Goal: Check status: Check status

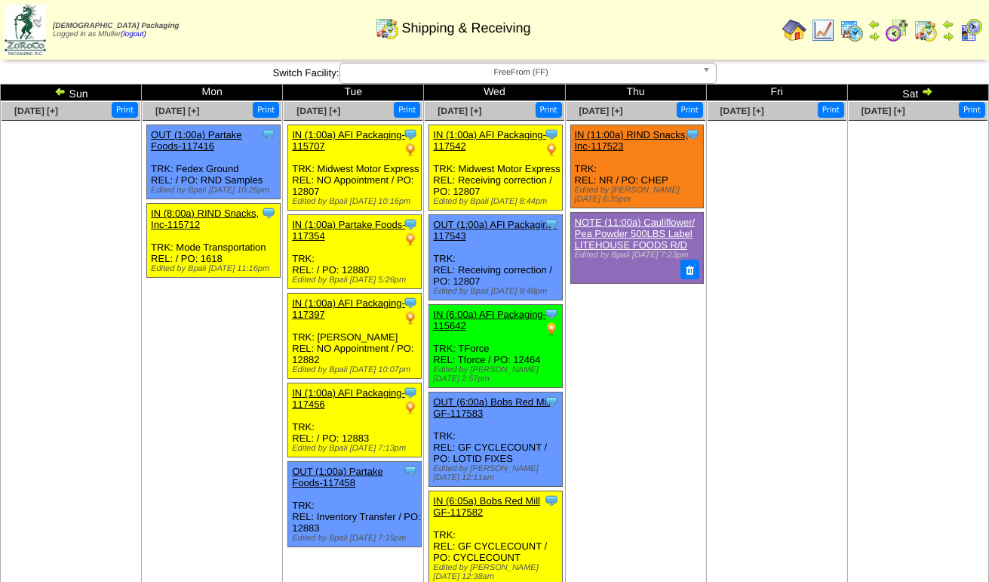
click at [594, 69] on span "FreeFrom (FF)" at bounding box center [521, 72] width 350 height 18
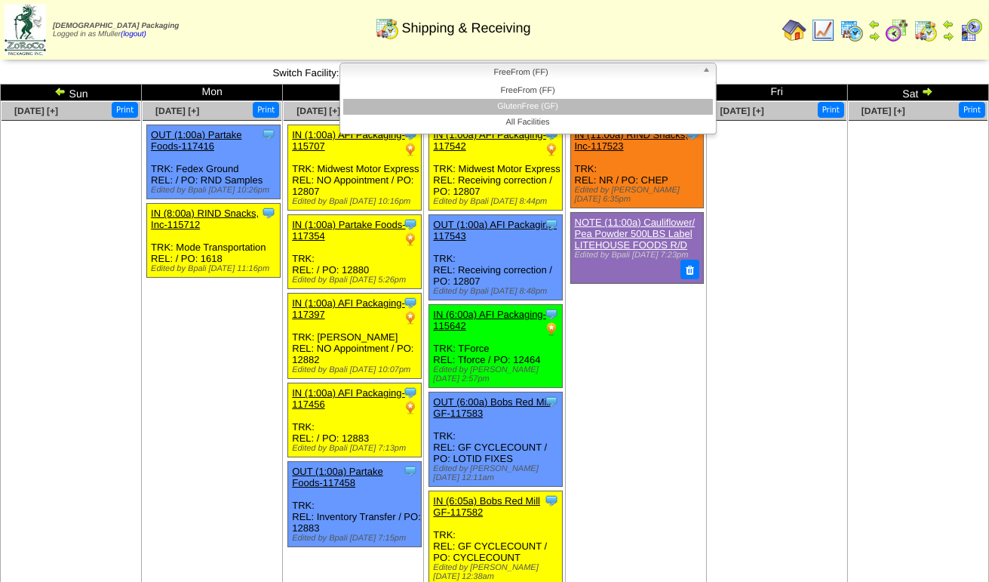
click at [577, 104] on li "GlutenFree (GF)" at bounding box center [528, 107] width 370 height 16
